Goal: Task Accomplishment & Management: Manage account settings

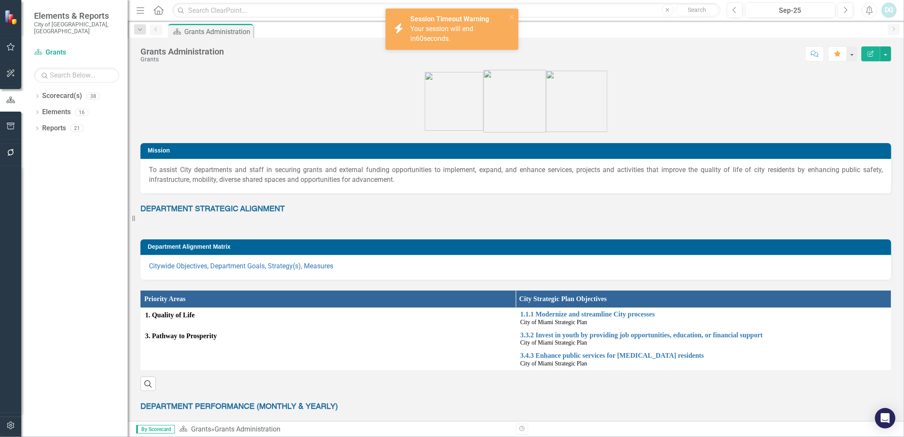
scroll to position [566, 0]
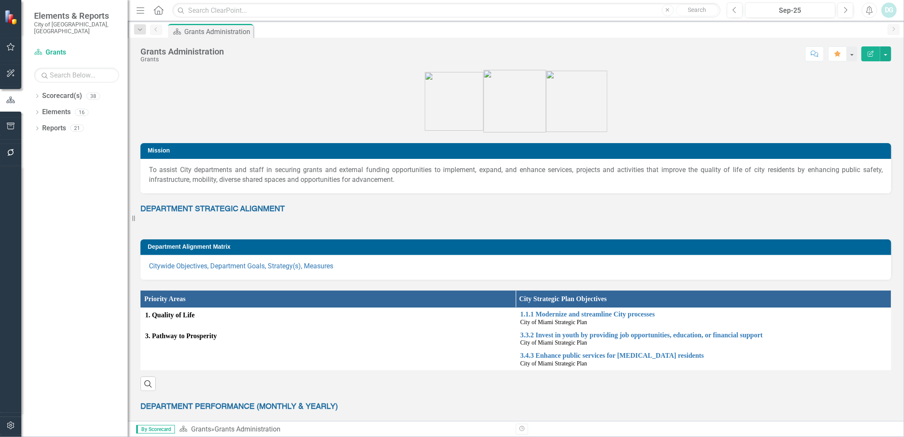
scroll to position [520, 0]
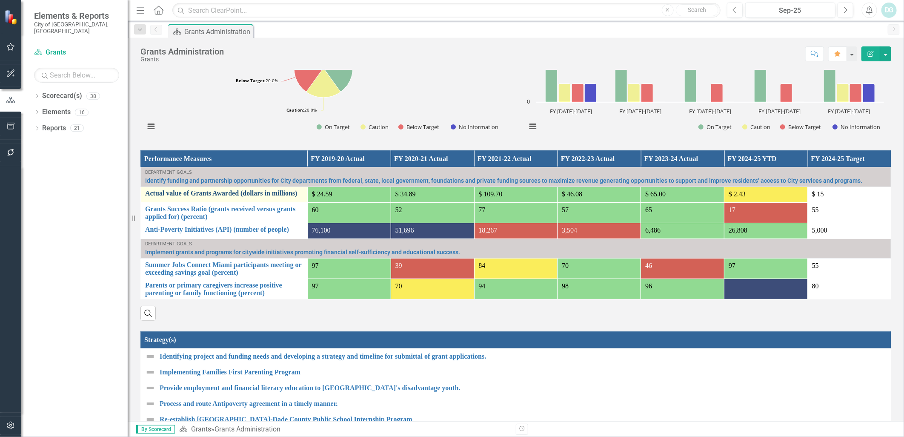
click at [232, 195] on link "Actual value of Grants Awarded (dollars in millions)" at bounding box center [224, 193] width 158 height 8
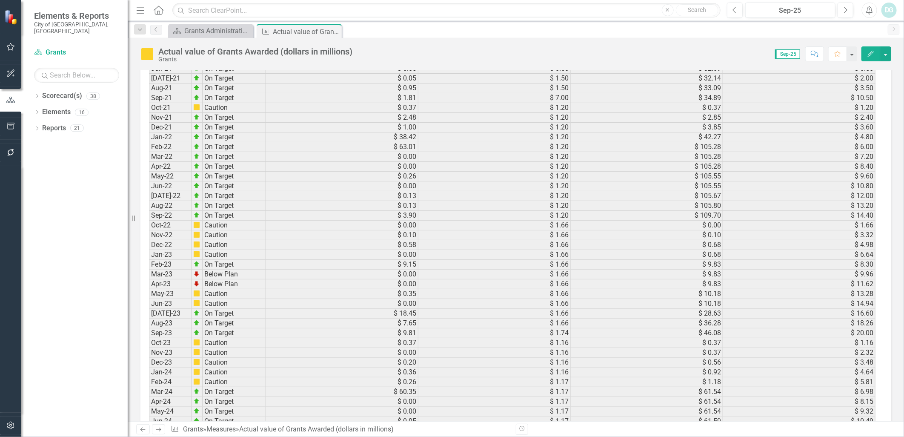
scroll to position [1064, 0]
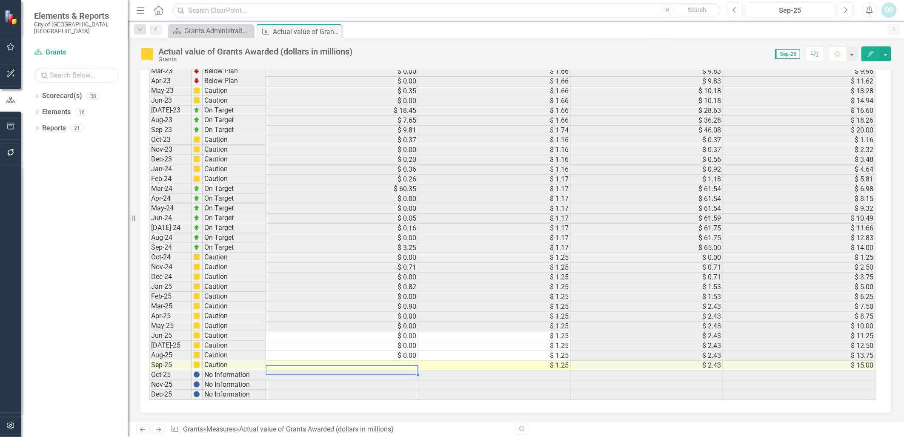
click at [410, 360] on td at bounding box center [342, 365] width 152 height 10
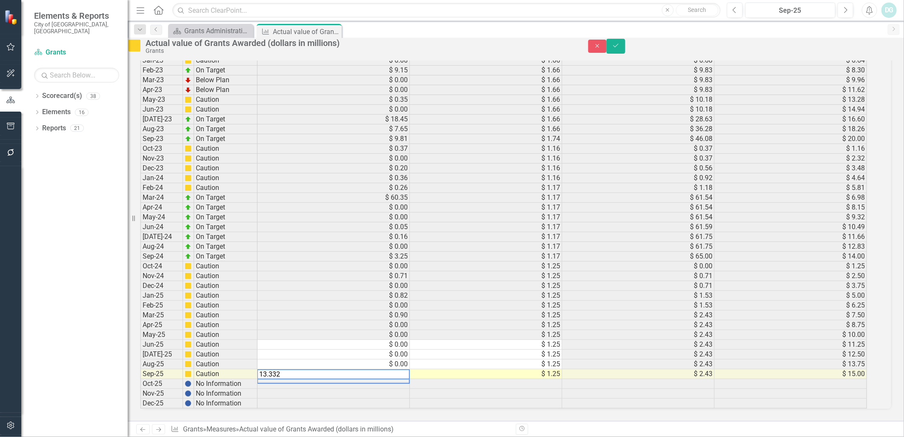
click at [132, 348] on div "Resize" at bounding box center [131, 218] width 7 height 437
type textarea "13.332"
click at [618, 47] on icon "submit" at bounding box center [615, 45] width 5 height 3
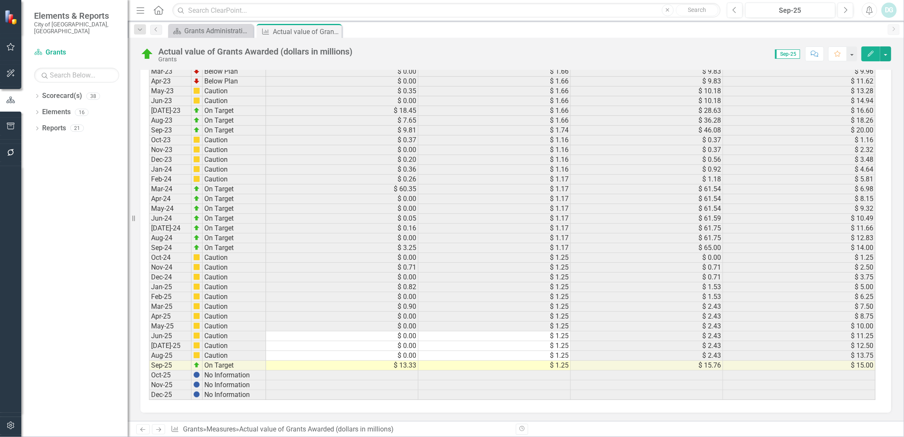
click at [160, 430] on icon "Next" at bounding box center [158, 429] width 7 height 6
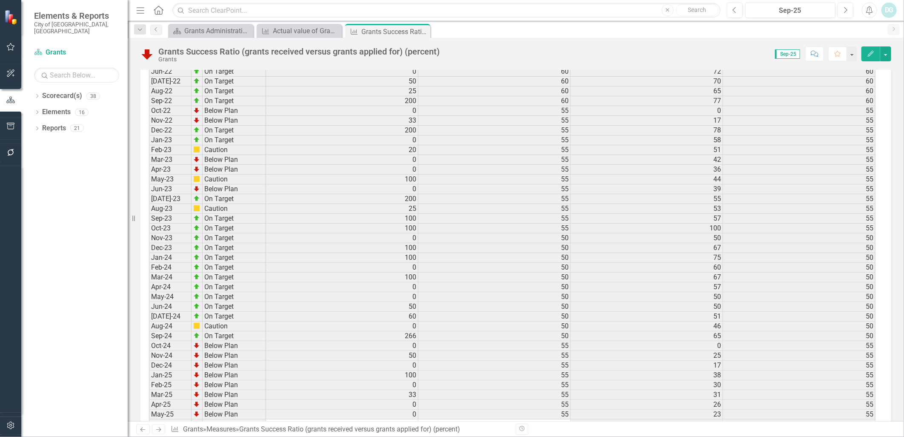
scroll to position [1064, 0]
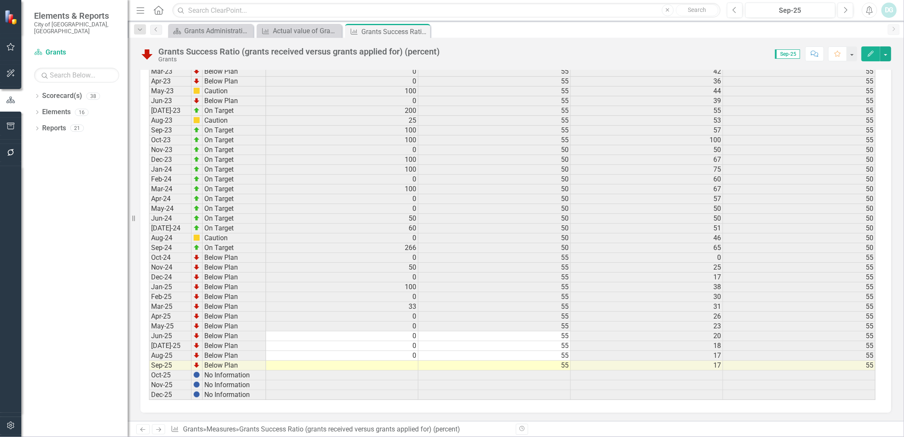
click at [413, 361] on td at bounding box center [342, 365] width 152 height 10
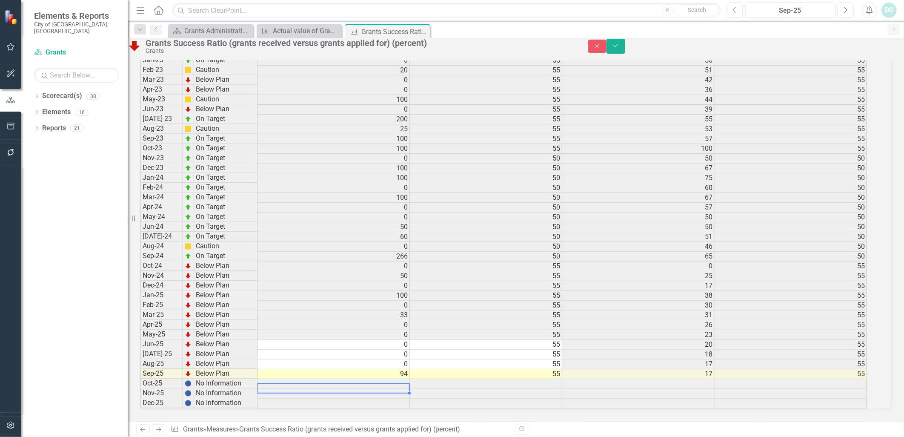
scroll to position [1065, 0]
type textarea "93.75"
click at [625, 51] on button "Save" at bounding box center [615, 46] width 19 height 15
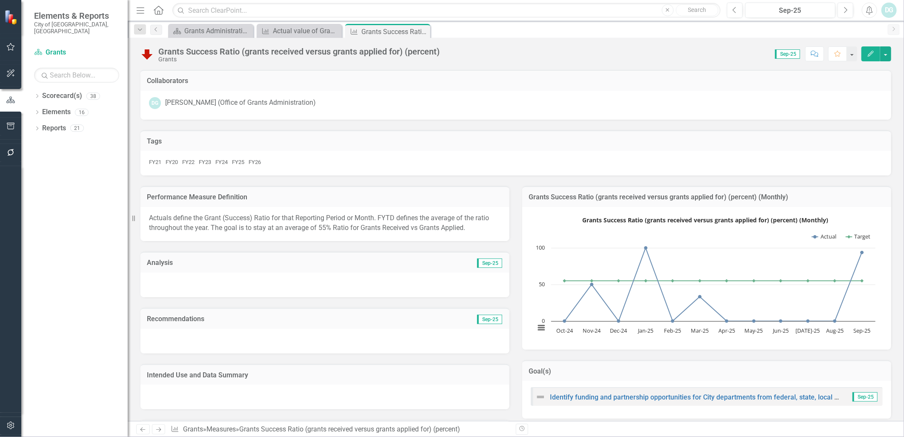
click at [138, 430] on link "Previous" at bounding box center [143, 429] width 14 height 10
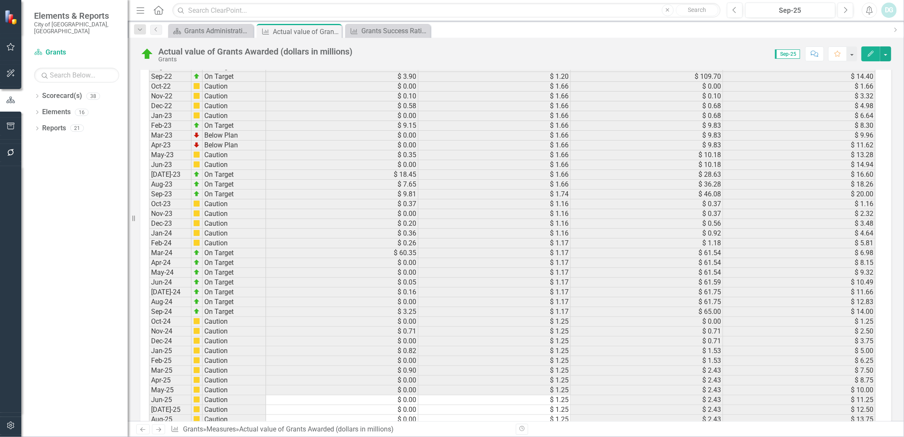
scroll to position [1064, 0]
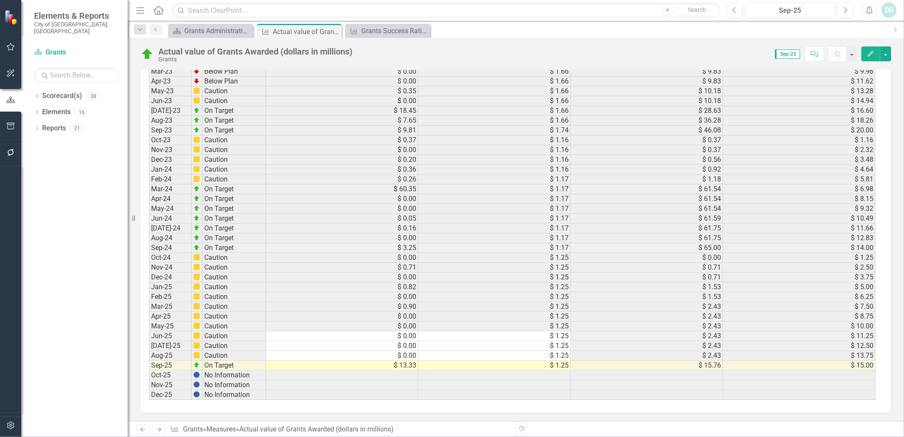
click at [407, 360] on td "$ 13.33" at bounding box center [342, 365] width 152 height 10
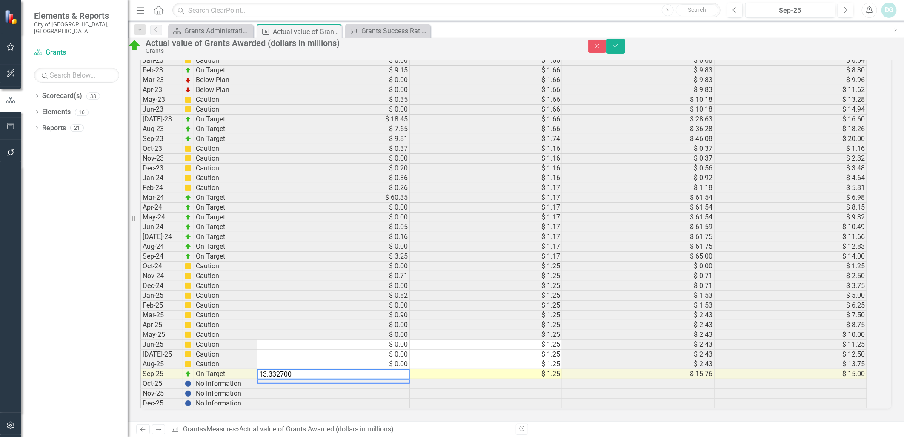
type textarea "13.332700"
click at [69, 324] on div "Dropdown Scorecard(s) 38 City of [GEOGRAPHIC_DATA] Strategic Plan Dropdown City…" at bounding box center [74, 263] width 106 height 348
drag, startPoint x: 883, startPoint y: 52, endPoint x: 873, endPoint y: 58, distance: 11.6
click at [620, 49] on icon "Save" at bounding box center [616, 46] width 8 height 6
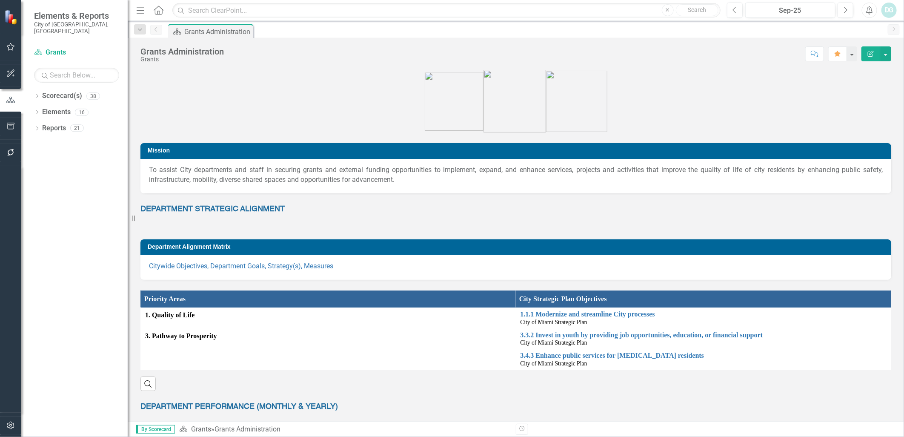
scroll to position [568, 0]
